Goal: Task Accomplishment & Management: Manage account settings

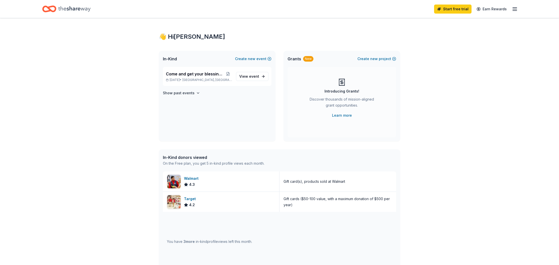
scroll to position [2, 0]
click at [254, 77] on span "event" at bounding box center [254, 76] width 10 height 4
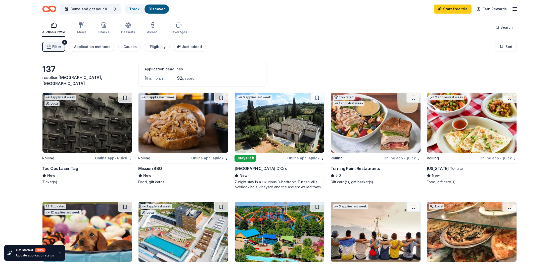
click at [154, 79] on span "this month" at bounding box center [154, 78] width 17 height 4
click at [159, 8] on link "Discover" at bounding box center [157, 9] width 16 height 4
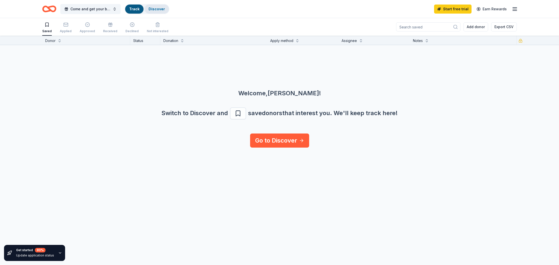
scroll to position [0, 0]
click at [159, 8] on link "Discover" at bounding box center [157, 9] width 16 height 4
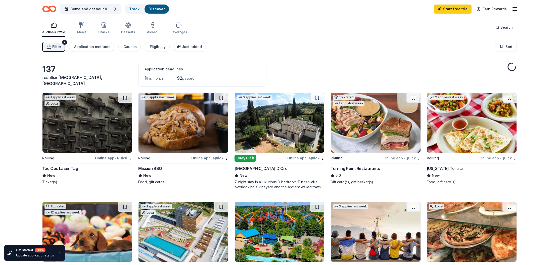
scroll to position [0, 1]
click at [159, 8] on link "Discover" at bounding box center [157, 9] width 16 height 4
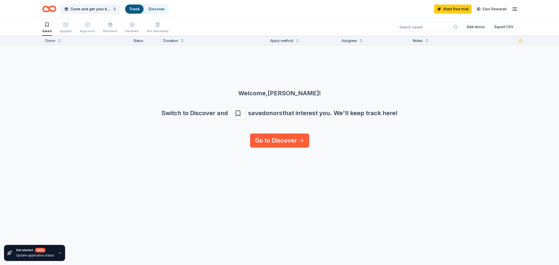
scroll to position [0, 0]
click at [64, 26] on rect "button" at bounding box center [66, 24] width 4 height 3
click at [83, 29] on div "Approved" at bounding box center [87, 27] width 15 height 11
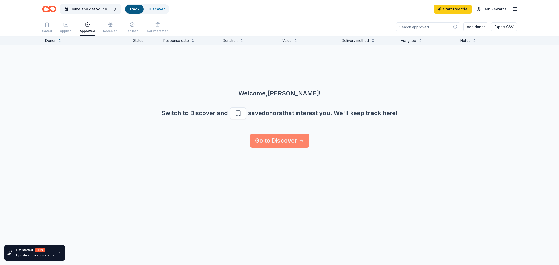
click at [279, 148] on link "Go to Discover" at bounding box center [279, 140] width 59 height 14
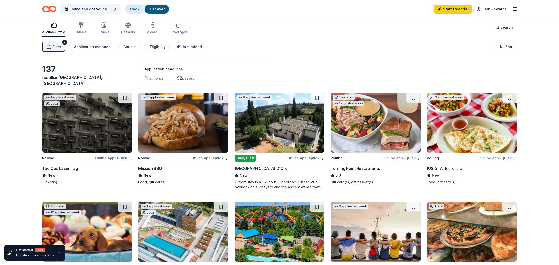
scroll to position [-1, 1]
click at [131, 11] on link "Track" at bounding box center [134, 9] width 10 height 4
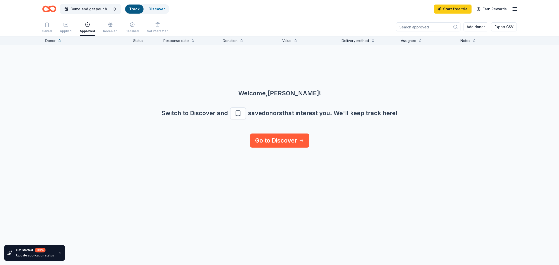
scroll to position [0, 1]
click at [44, 12] on icon "Home" at bounding box center [49, 9] width 14 height 12
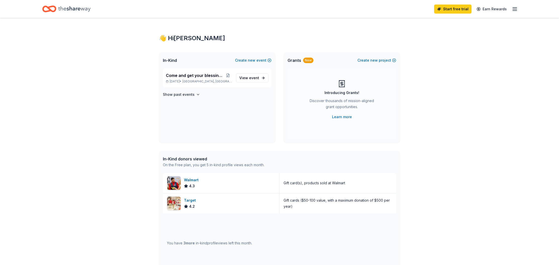
scroll to position [-1, 1]
click at [52, 11] on icon "Home" at bounding box center [52, 8] width 8 height 5
click at [514, 8] on icon "button" at bounding box center [515, 9] width 6 height 6
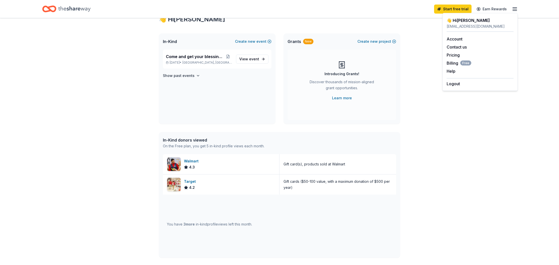
scroll to position [19, 0]
click at [459, 38] on link "Account" at bounding box center [455, 38] width 16 height 5
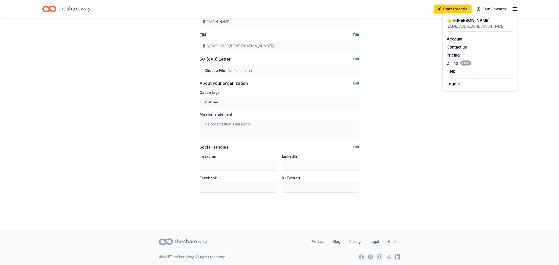
scroll to position [237, 0]
click at [455, 74] on button "Help" at bounding box center [451, 71] width 9 height 6
